Goal: Task Accomplishment & Management: Use online tool/utility

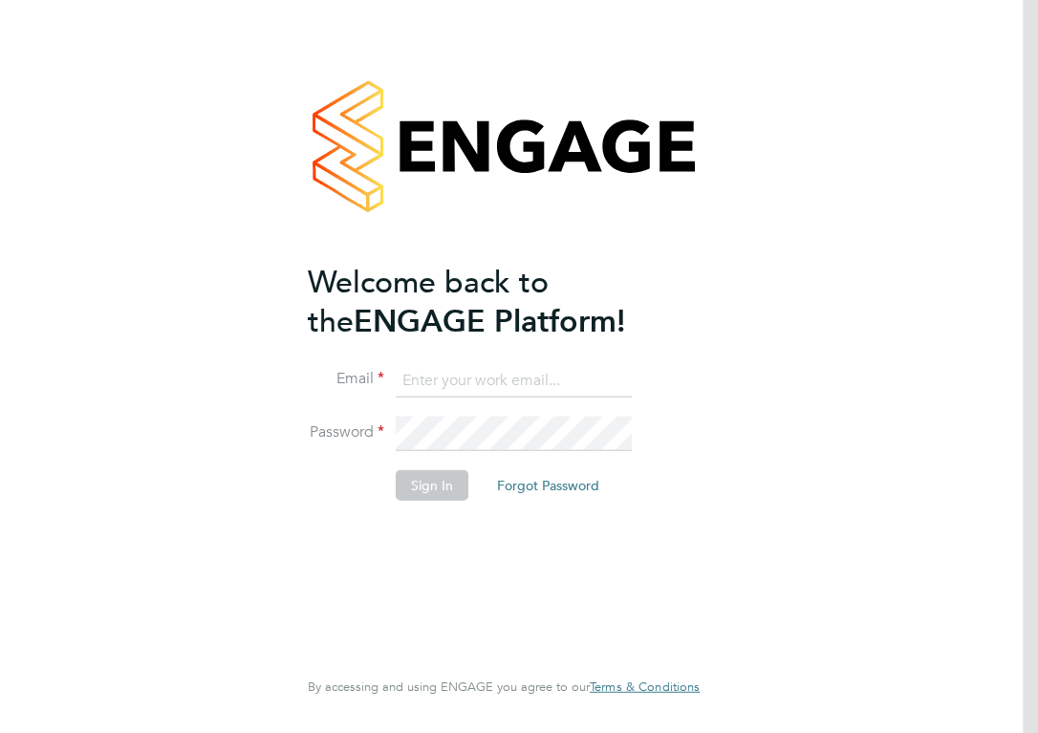
type input "[PERSON_NAME][EMAIL_ADDRESS][PERSON_NAME][DOMAIN_NAME]"
click at [434, 481] on button "Sign In" at bounding box center [432, 484] width 73 height 31
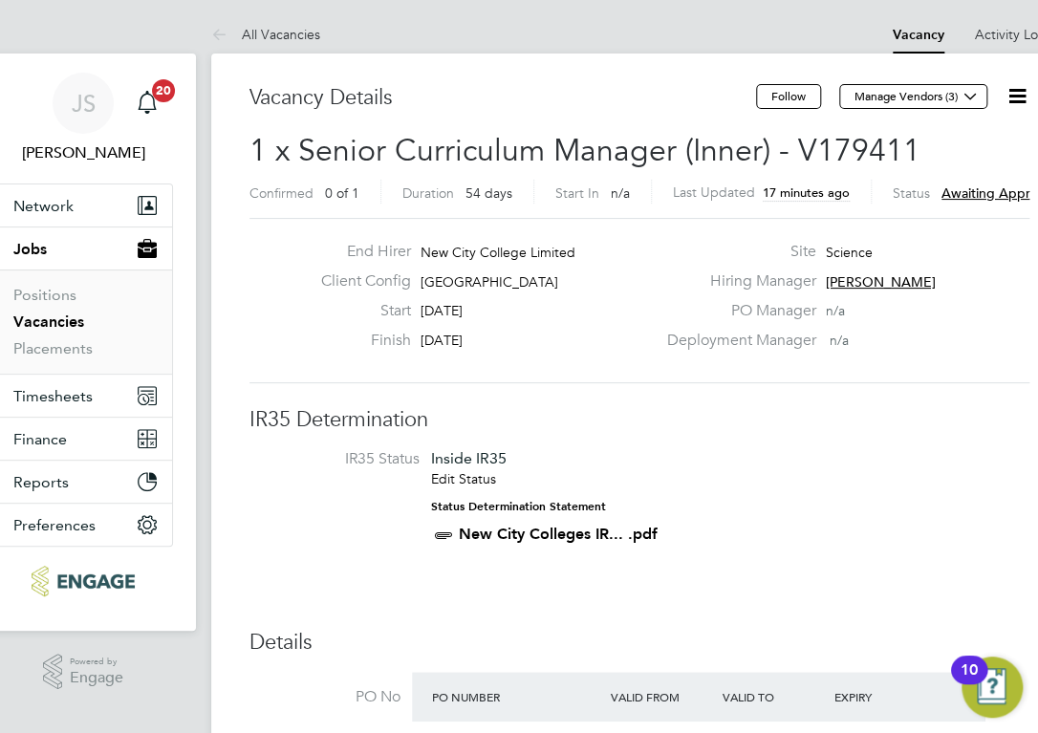
click at [954, 192] on span "Awaiting approval - 1/2" at bounding box center [1014, 192] width 144 height 17
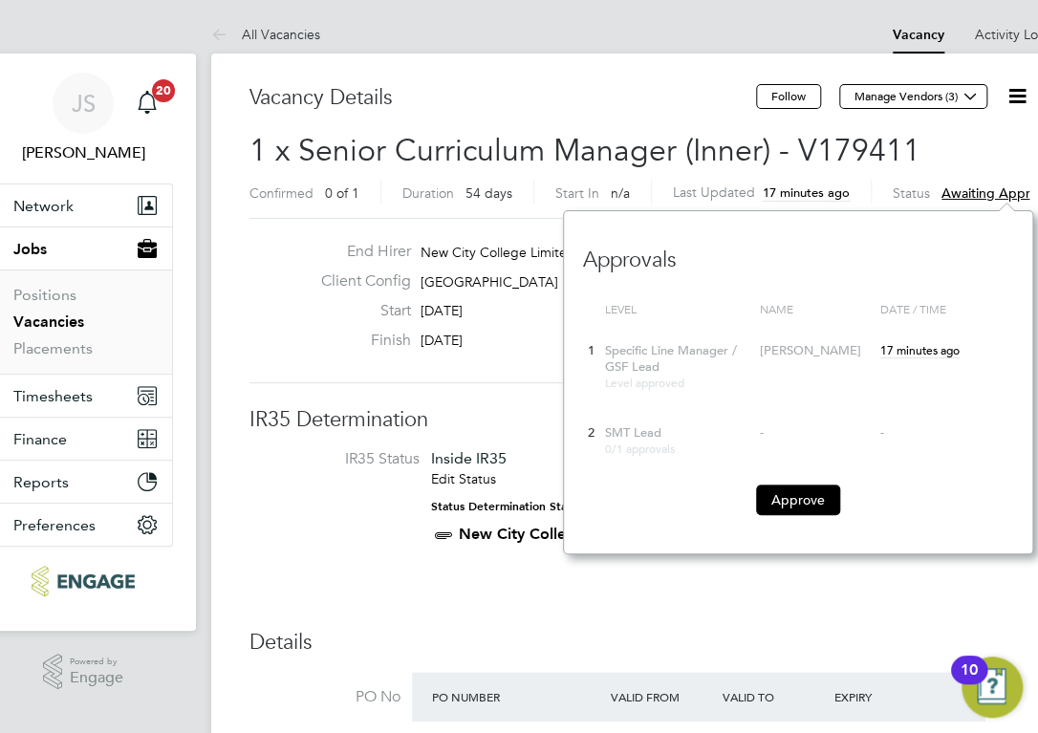
scroll to position [344, 469]
click at [802, 493] on button "Approve" at bounding box center [798, 500] width 84 height 31
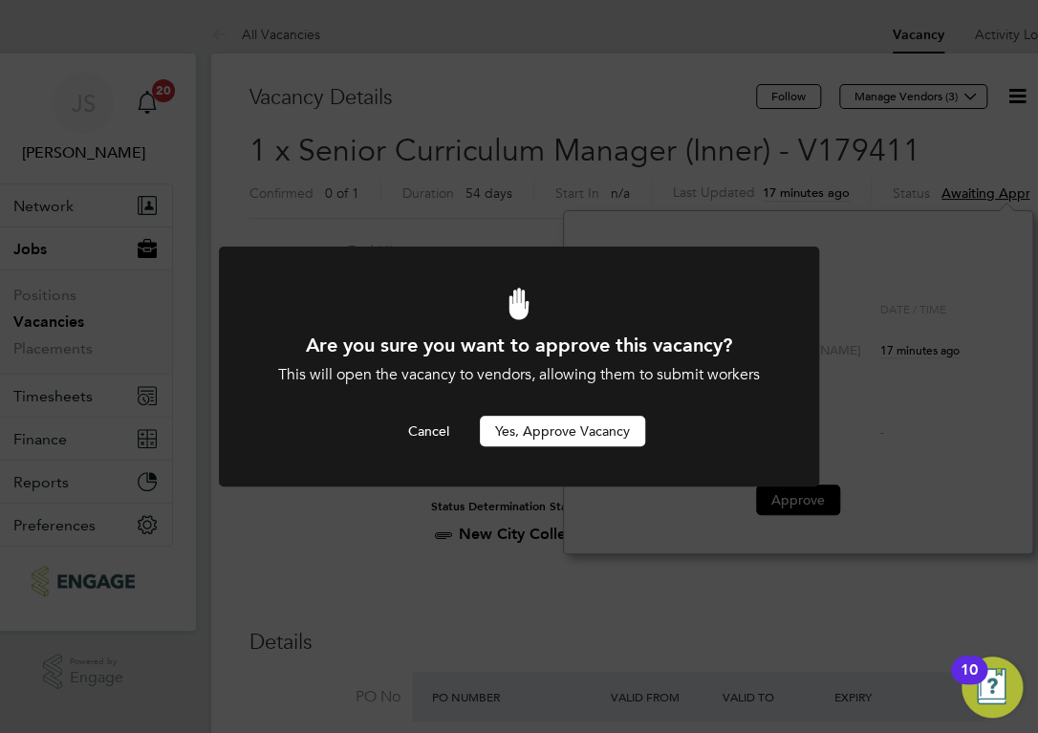
click at [615, 429] on button "Yes, Approve Vacancy" at bounding box center [562, 431] width 165 height 31
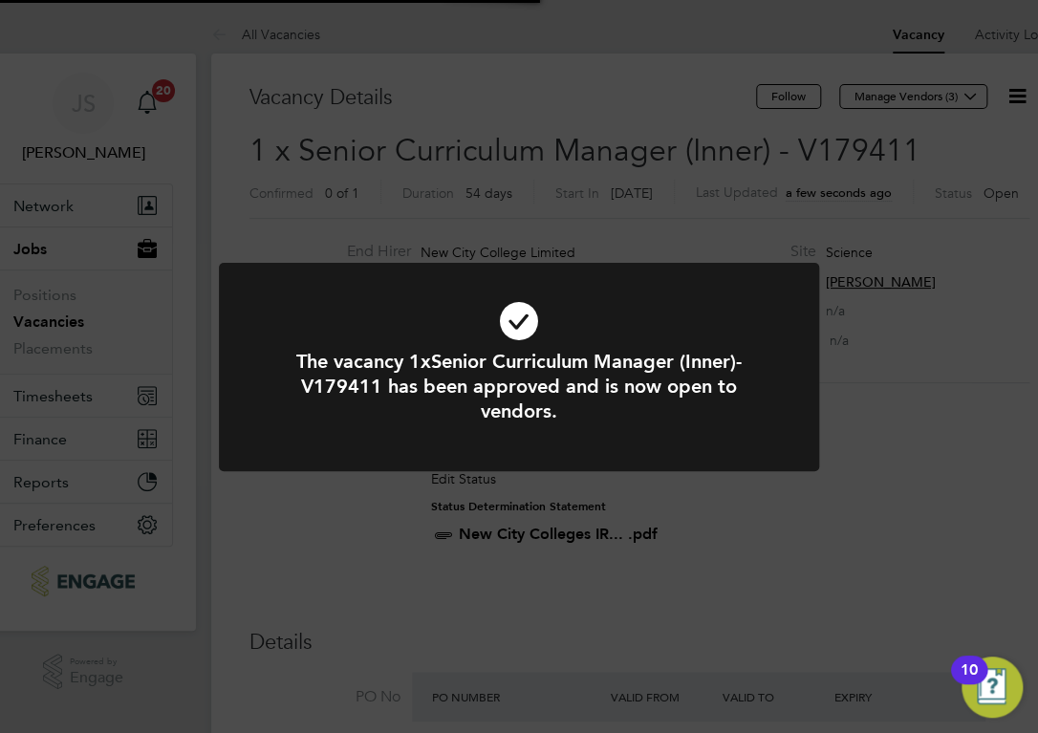
scroll to position [56, 124]
